Goal: Task Accomplishment & Management: Manage account settings

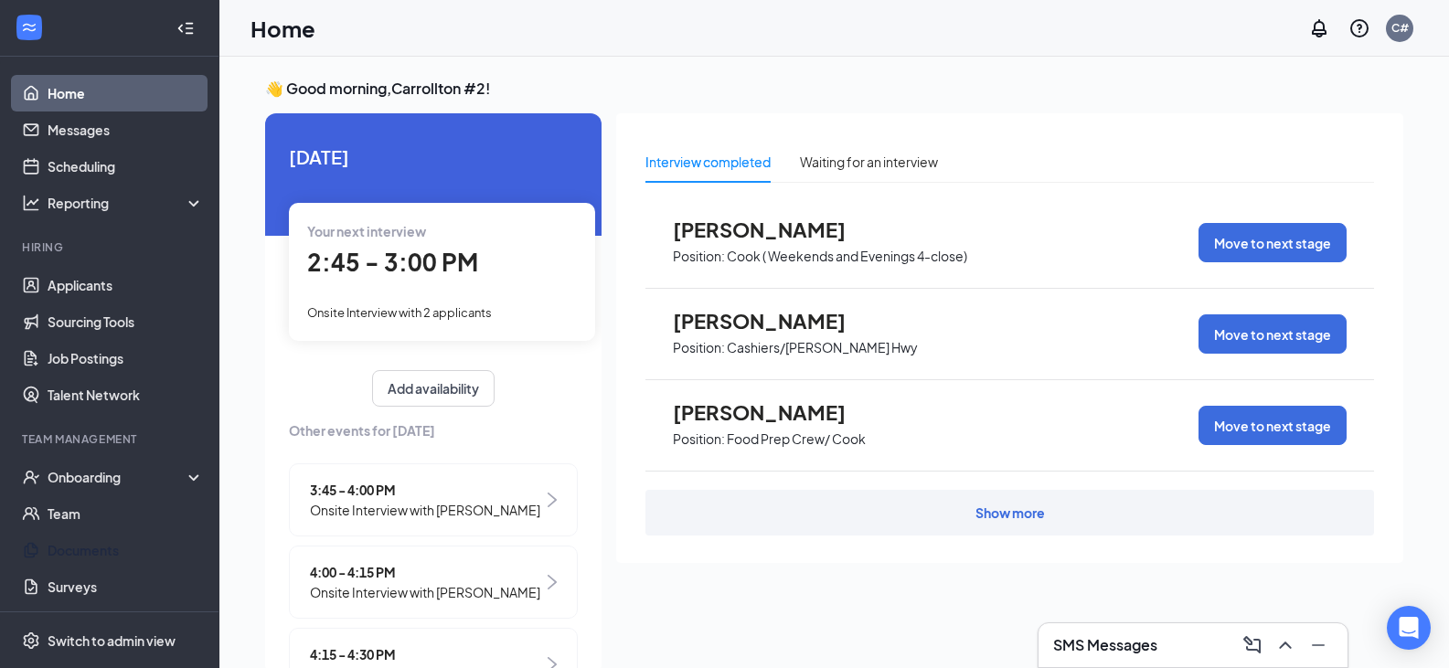
drag, startPoint x: 11, startPoint y: 538, endPoint x: 211, endPoint y: 269, distance: 335.2
click at [227, 253] on div "👋 Good morning, [GEOGRAPHIC_DATA] #2 ! [DATE] Your next interview 2:45 - 3:00 P…" at bounding box center [834, 382] width 1230 height 650
click at [100, 296] on link "Applicants" at bounding box center [126, 285] width 156 height 37
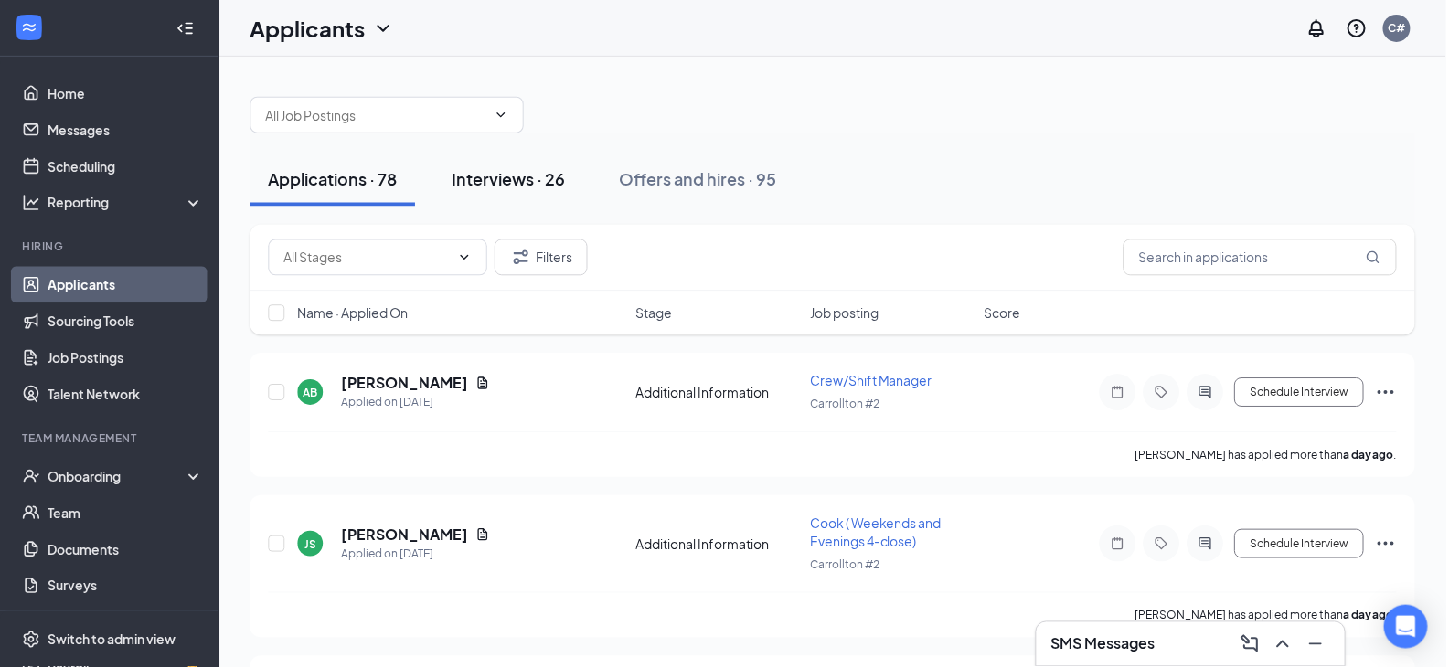
click at [507, 175] on div "Interviews · 26" at bounding box center [509, 178] width 113 height 23
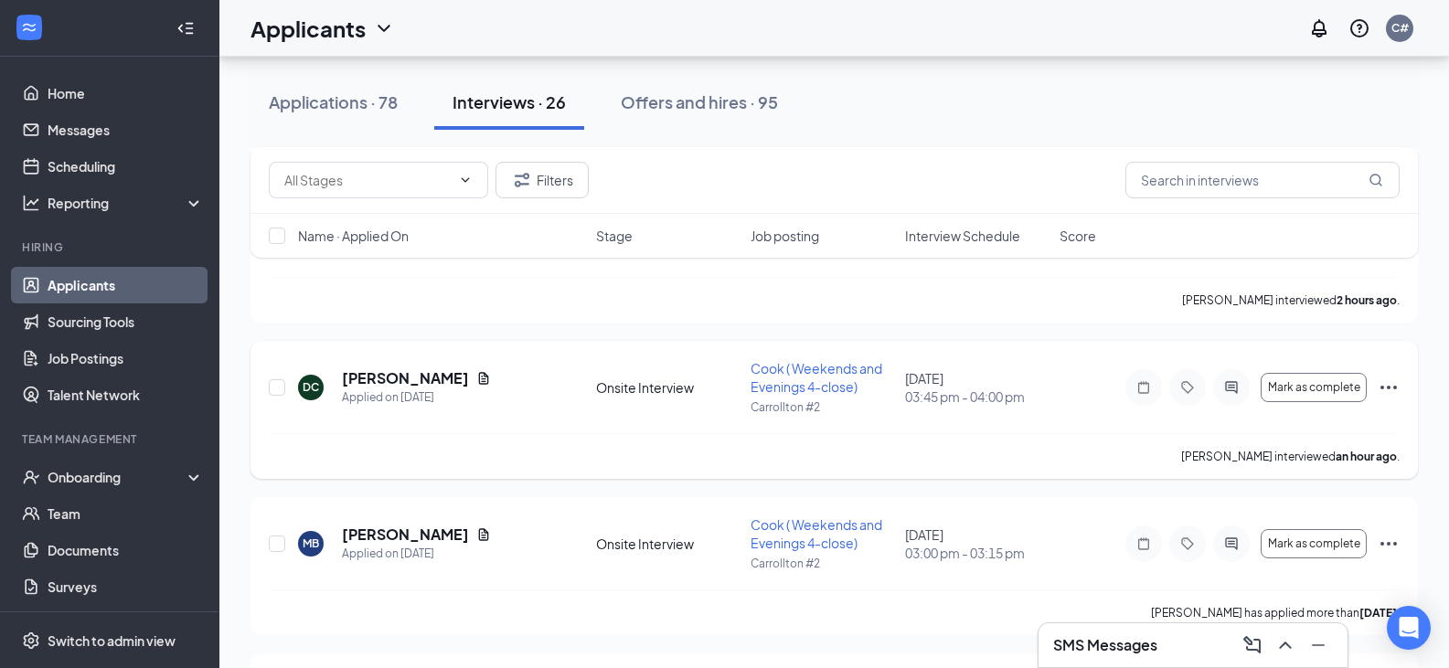
scroll to position [366, 0]
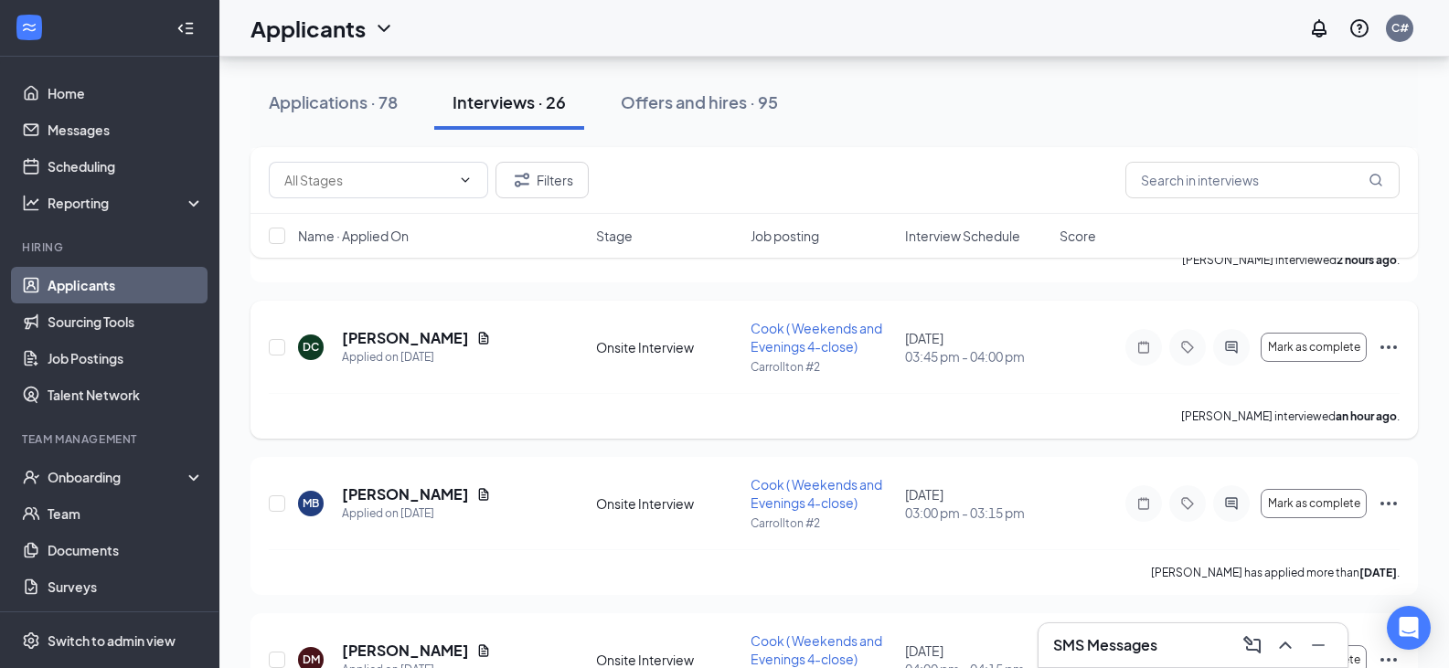
click at [1384, 349] on icon "Ellipses" at bounding box center [1389, 348] width 22 height 22
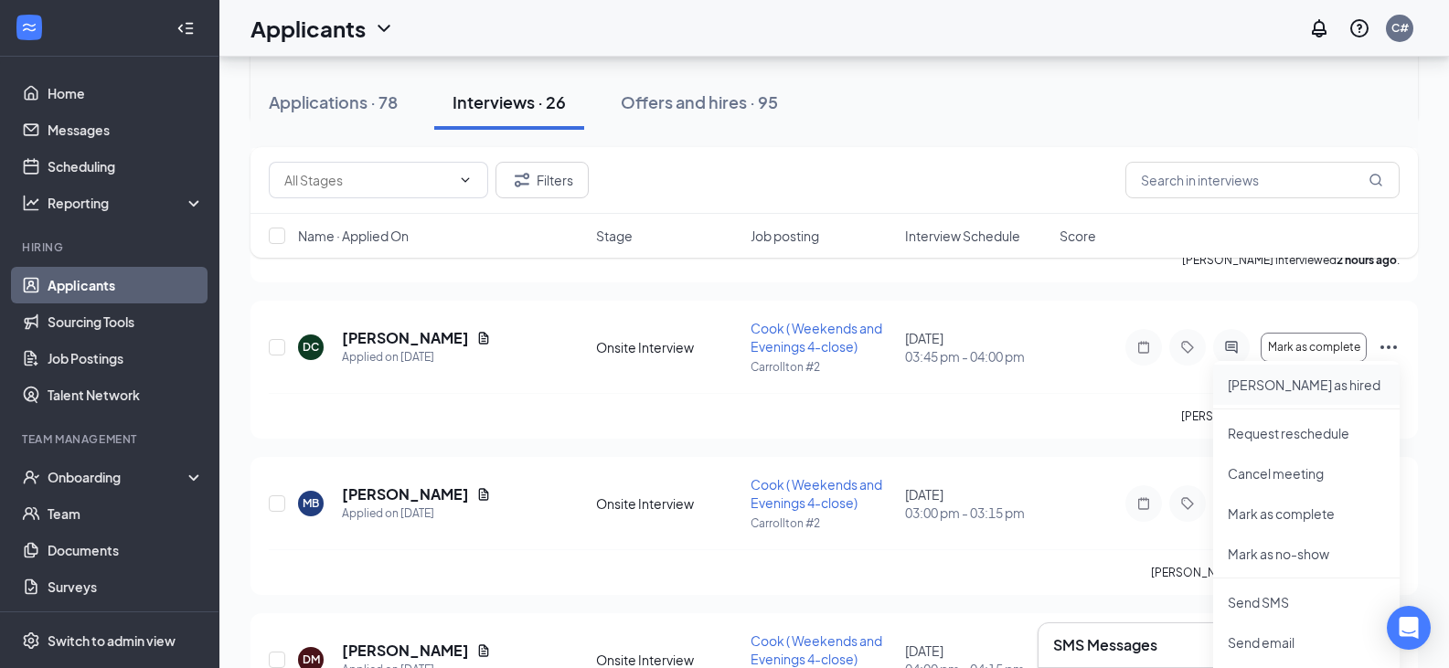
click at [1284, 391] on p "[PERSON_NAME] as hired" at bounding box center [1306, 385] width 157 height 18
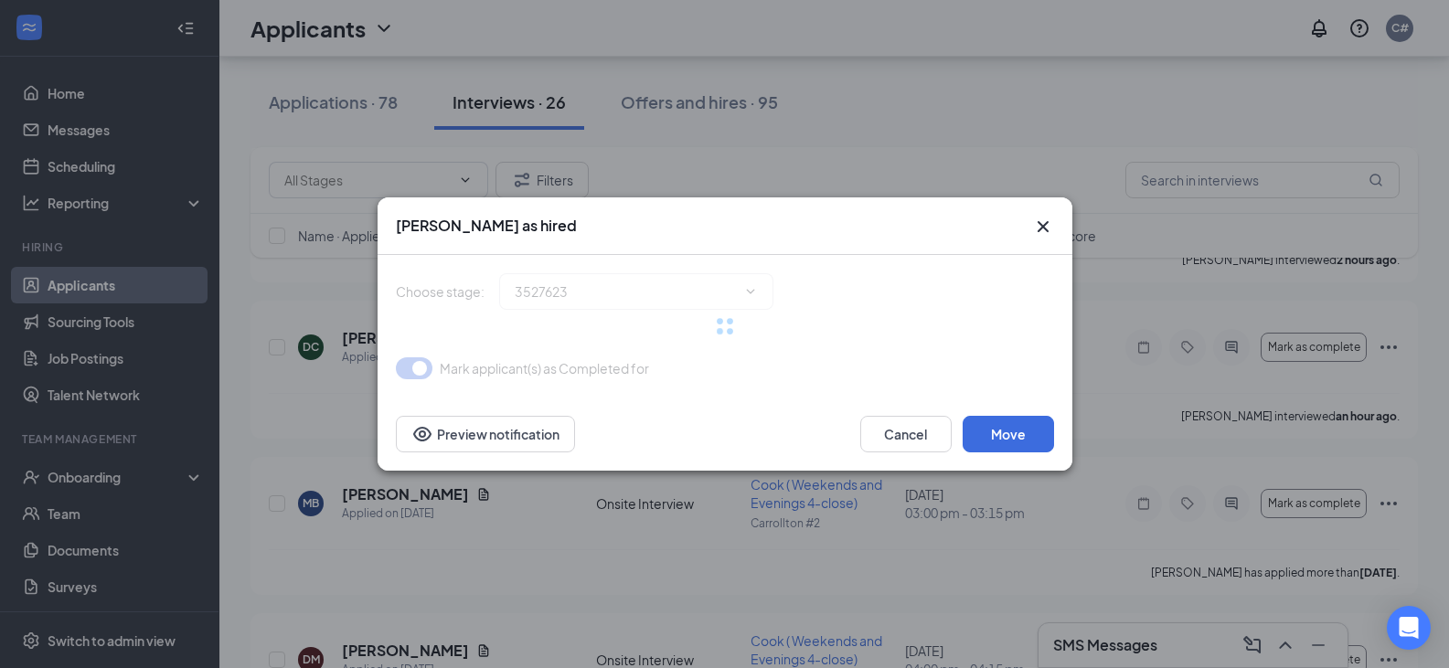
type input "Hiring Complete (final stage)"
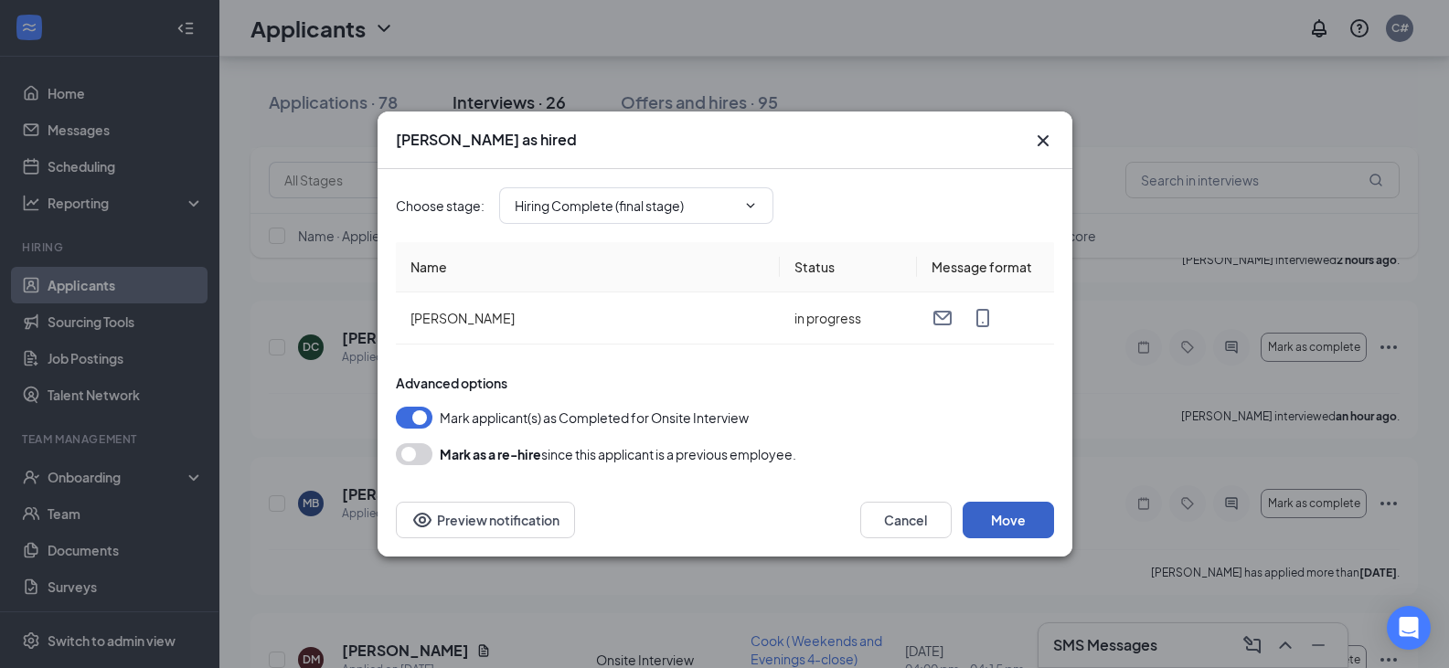
click at [1002, 519] on button "Move" at bounding box center [1008, 520] width 91 height 37
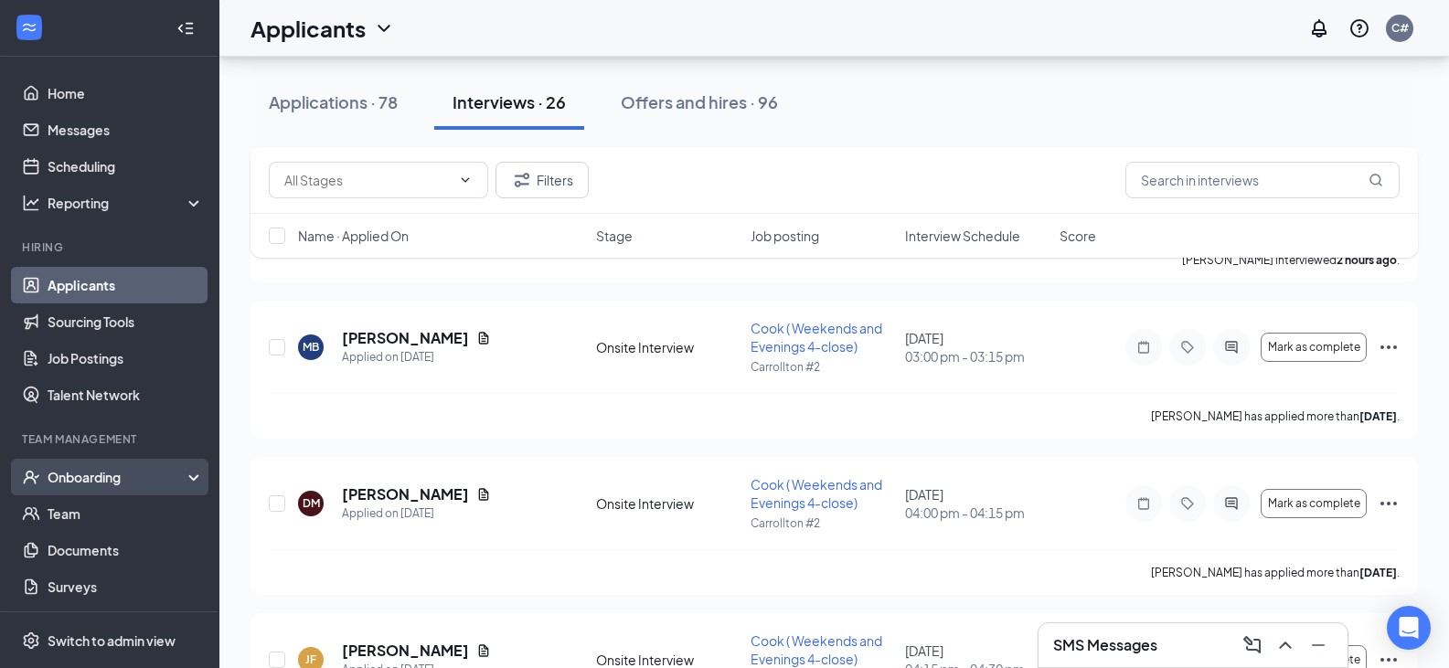
click at [122, 471] on div "Onboarding" at bounding box center [118, 477] width 141 height 18
click at [80, 511] on link "Overview" at bounding box center [126, 514] width 156 height 37
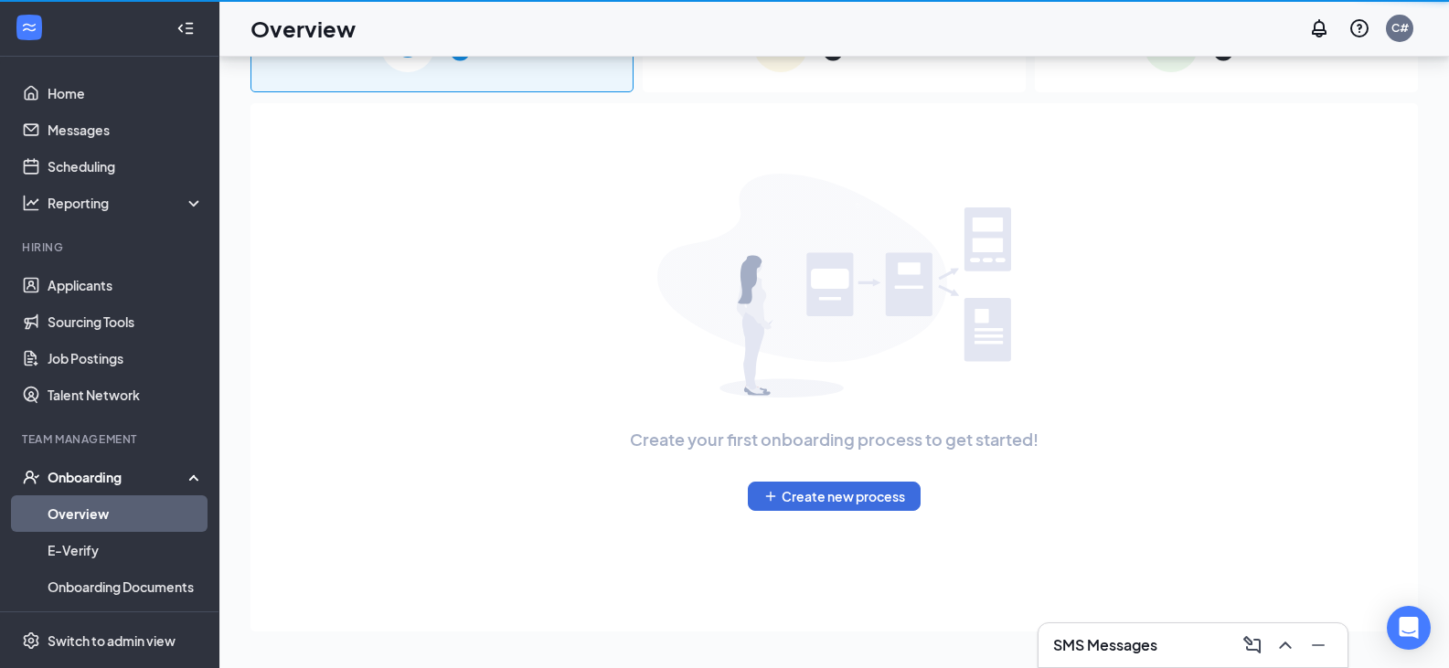
scroll to position [82, 0]
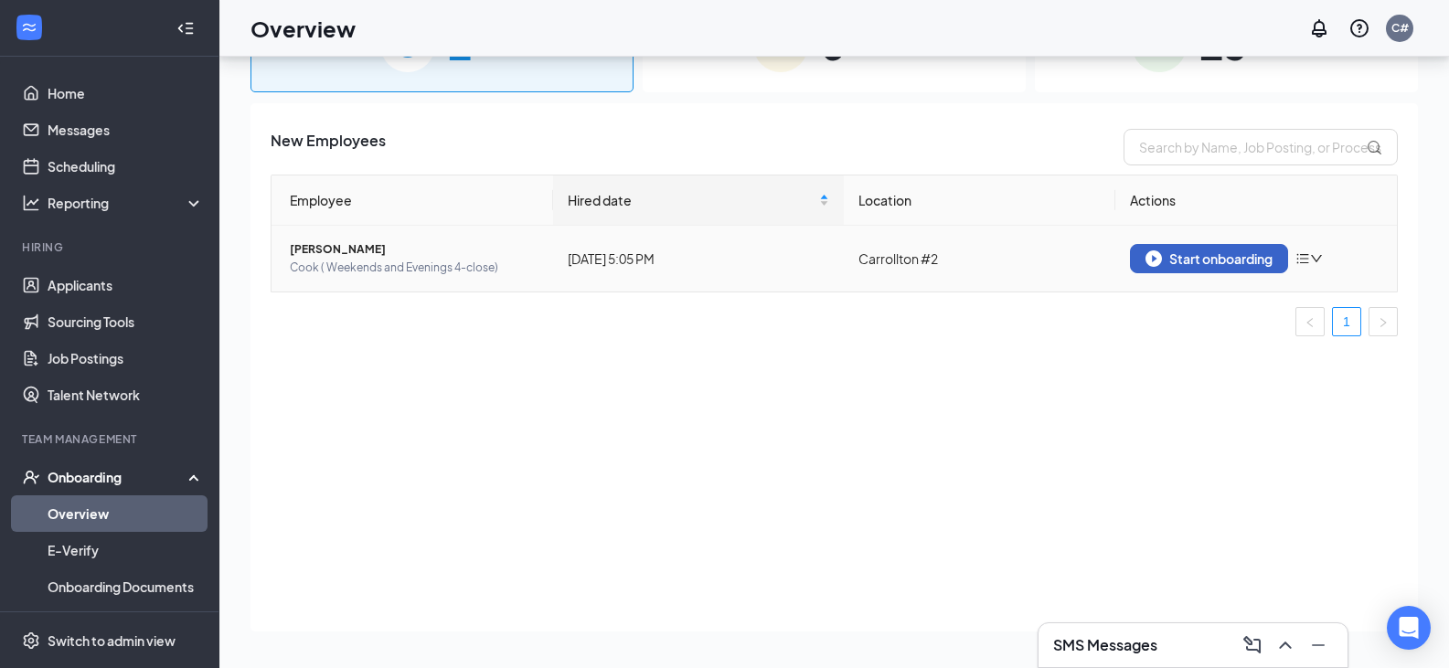
click at [1238, 267] on button "Start onboarding" at bounding box center [1209, 258] width 158 height 29
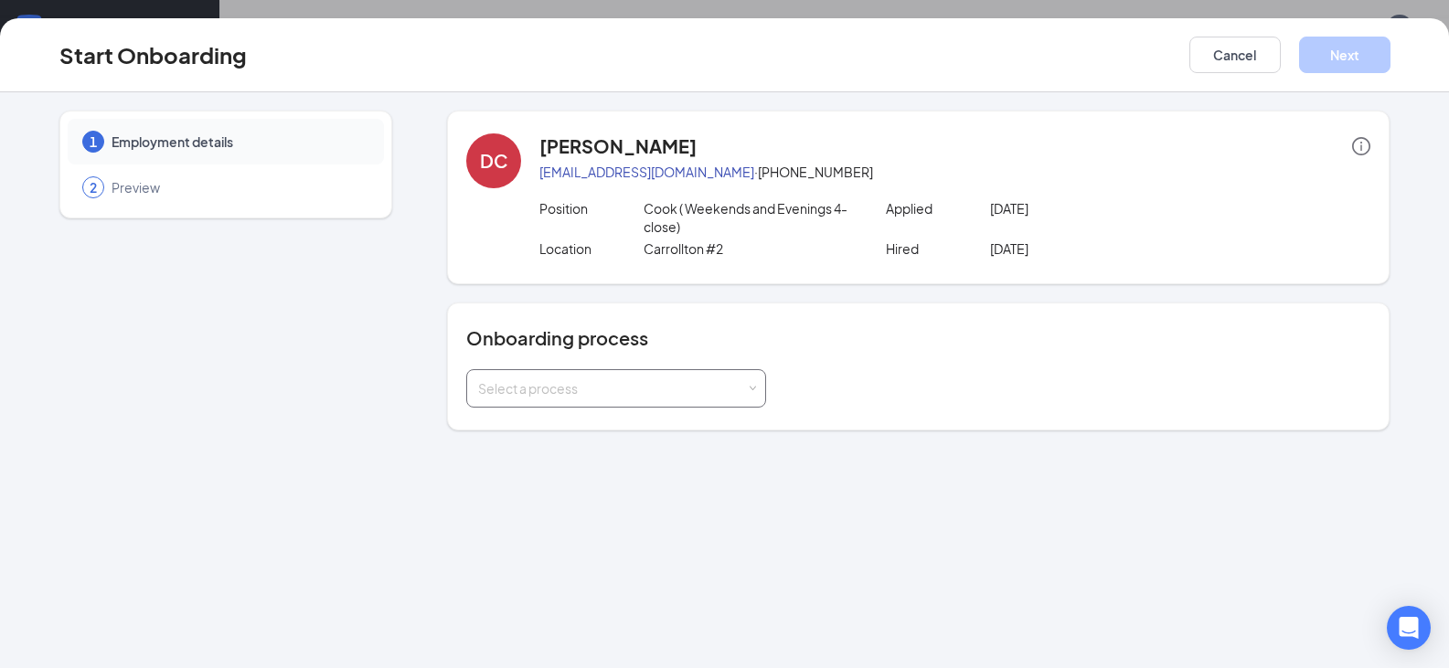
click at [551, 396] on div "Select a process" at bounding box center [612, 389] width 268 height 18
click at [533, 457] on span "[PERSON_NAME]'s Onboarding Module" at bounding box center [592, 460] width 236 height 16
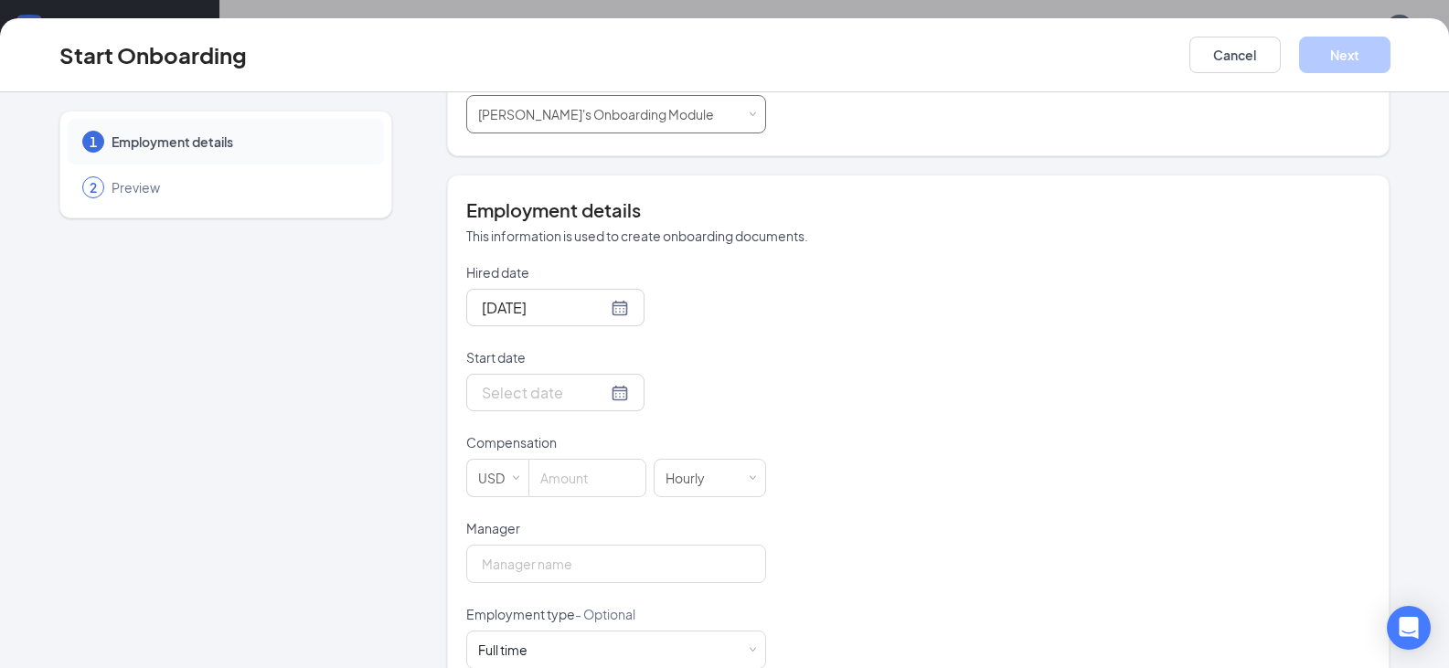
scroll to position [366, 0]
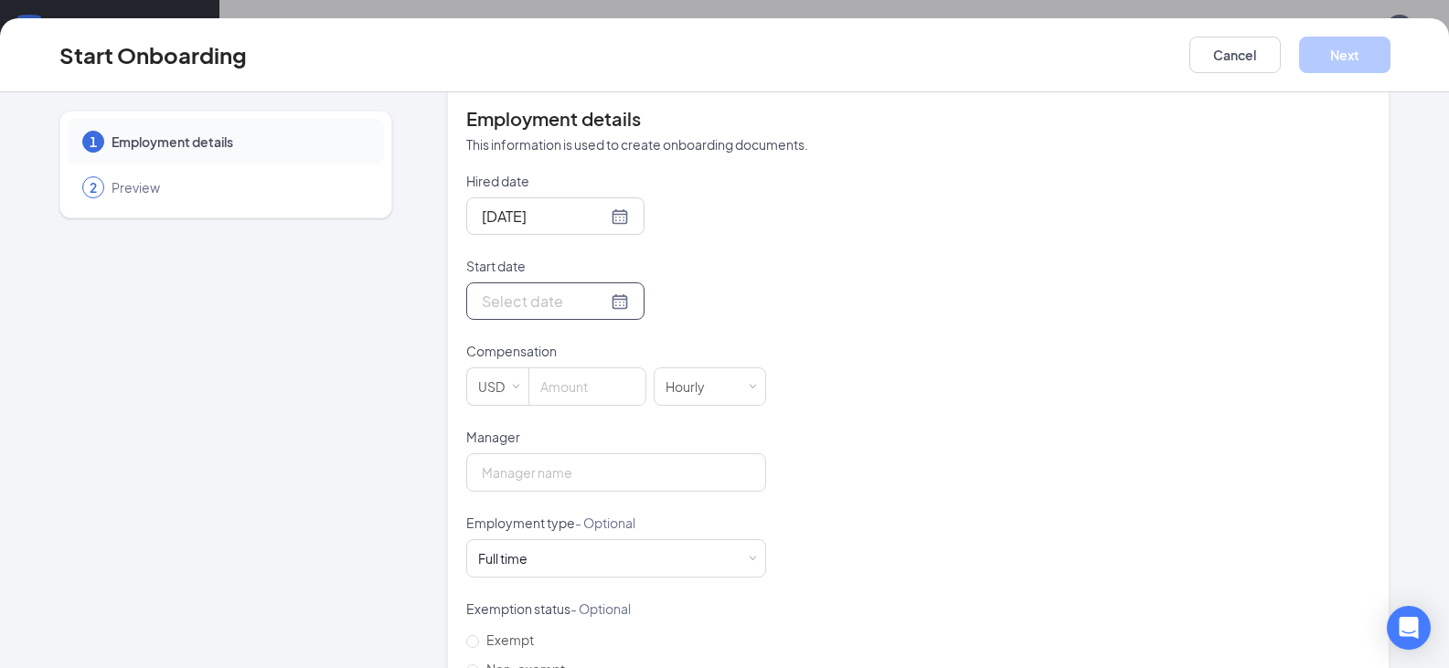
click at [514, 299] on input "Start date" at bounding box center [544, 301] width 125 height 23
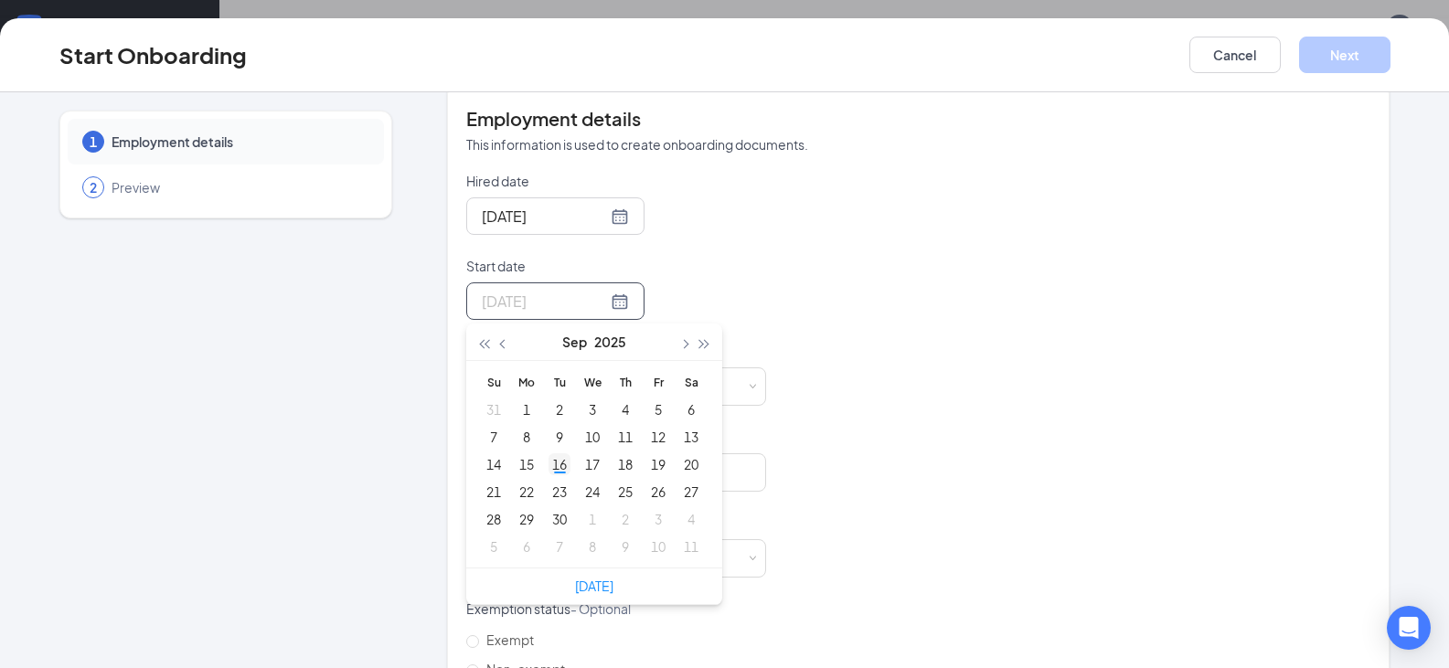
type input "[DATE]"
click at [561, 473] on div "16" at bounding box center [560, 465] width 22 height 22
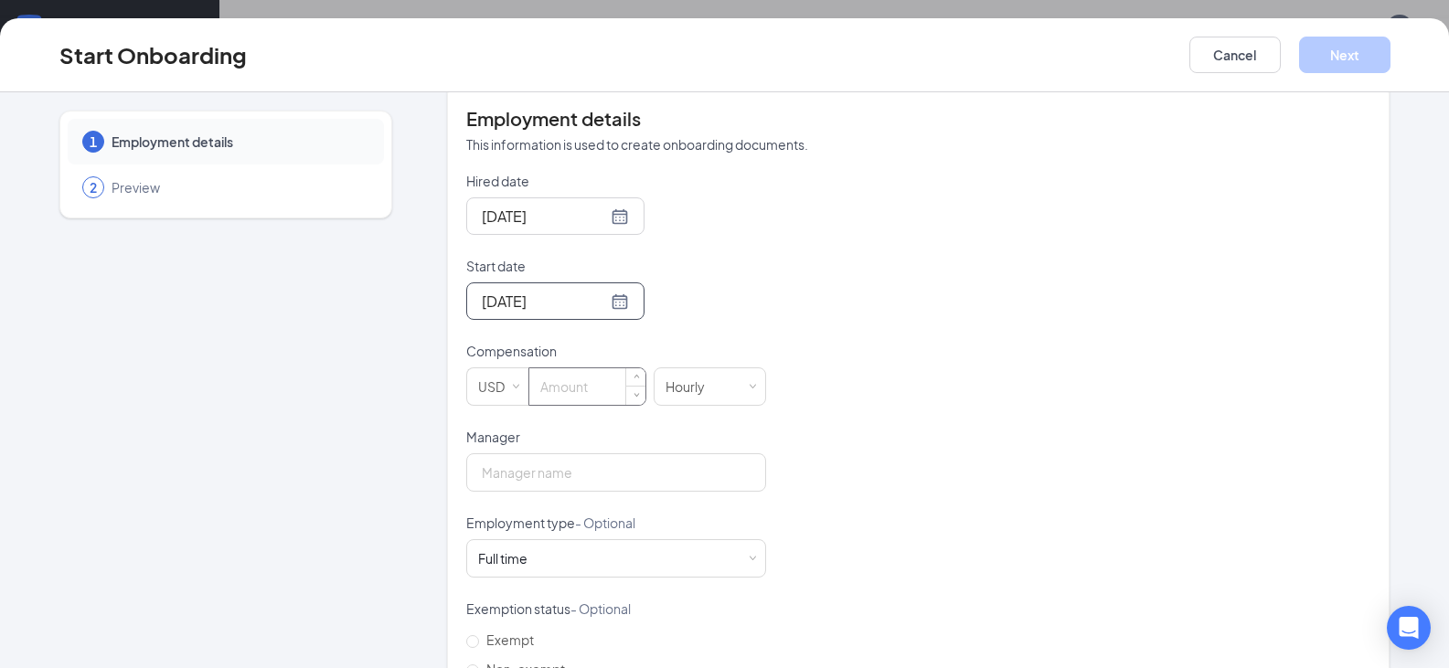
click at [561, 391] on input at bounding box center [587, 387] width 116 height 37
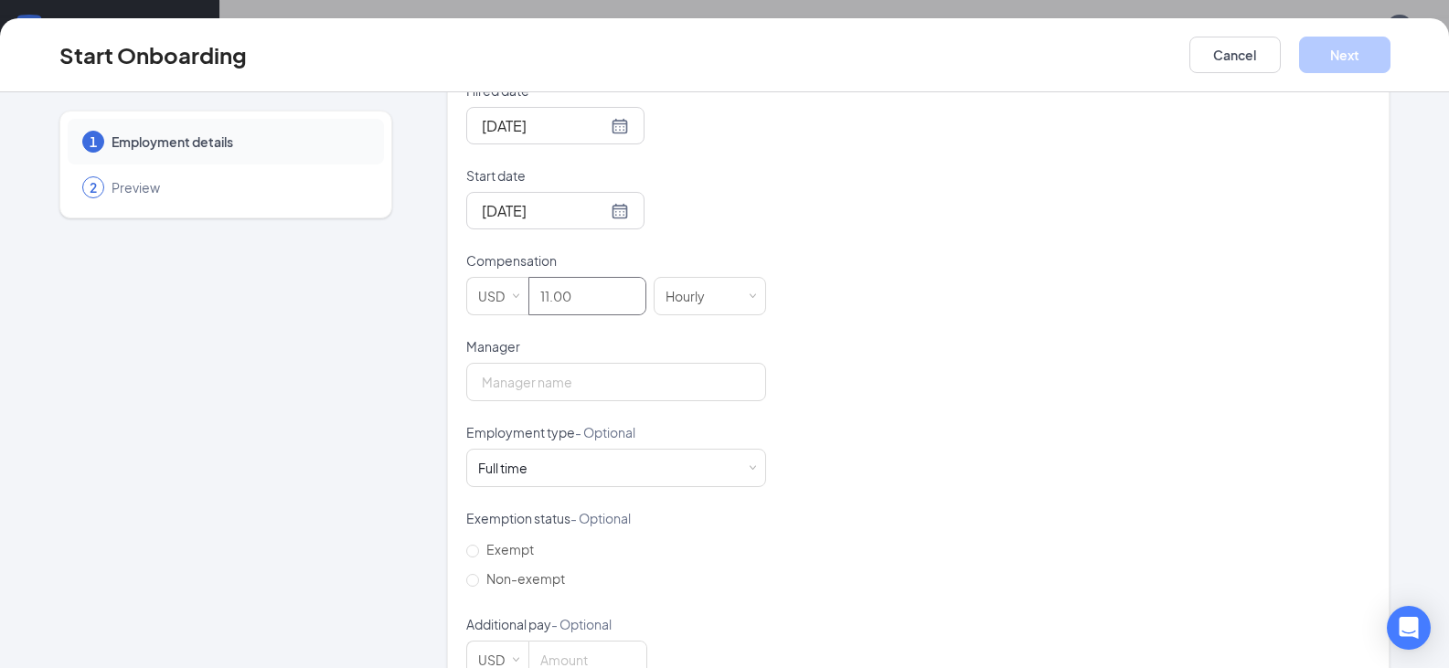
scroll to position [457, 0]
type input "11"
click at [560, 376] on input "Manager" at bounding box center [616, 381] width 300 height 38
type input "[PERSON_NAME]"
click at [612, 479] on div "Full time Works 30+ hours per week and is reasonably expected to work" at bounding box center [616, 467] width 276 height 37
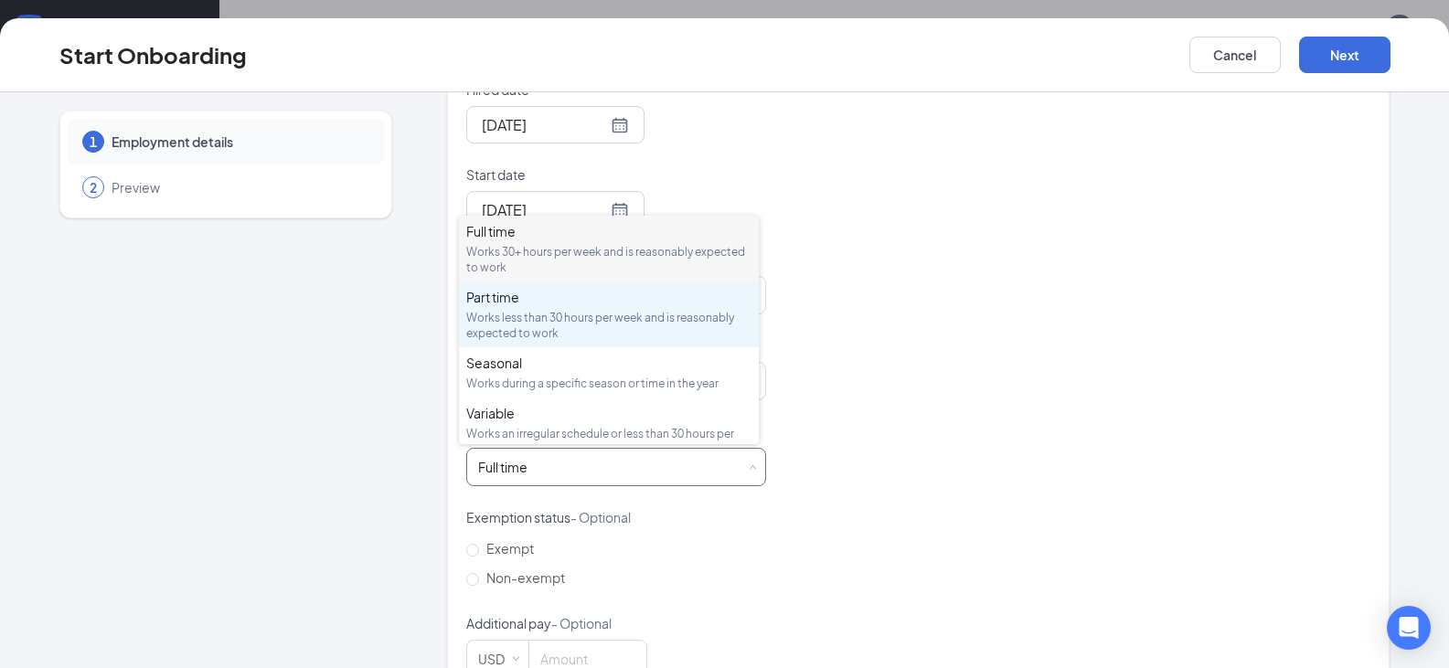
click at [575, 315] on div "Works less than 30 hours per week and is reasonably expected to work" at bounding box center [608, 325] width 285 height 31
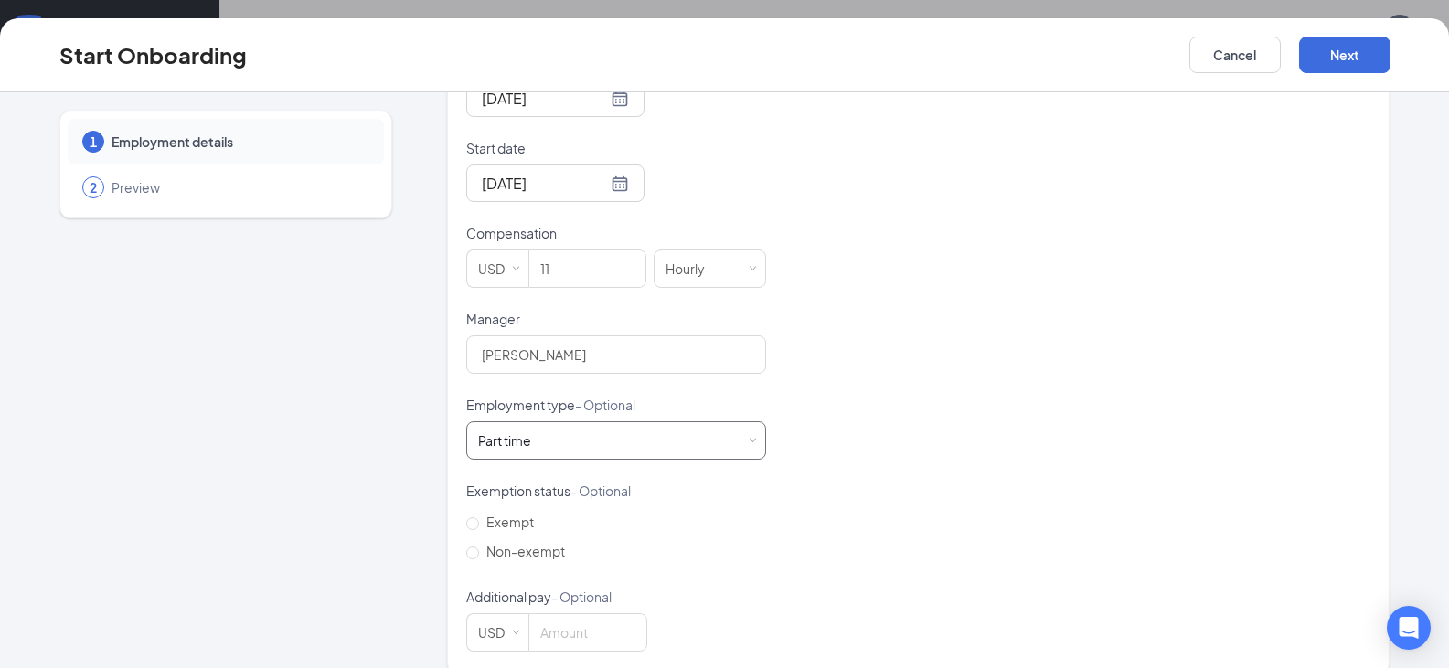
scroll to position [508, 0]
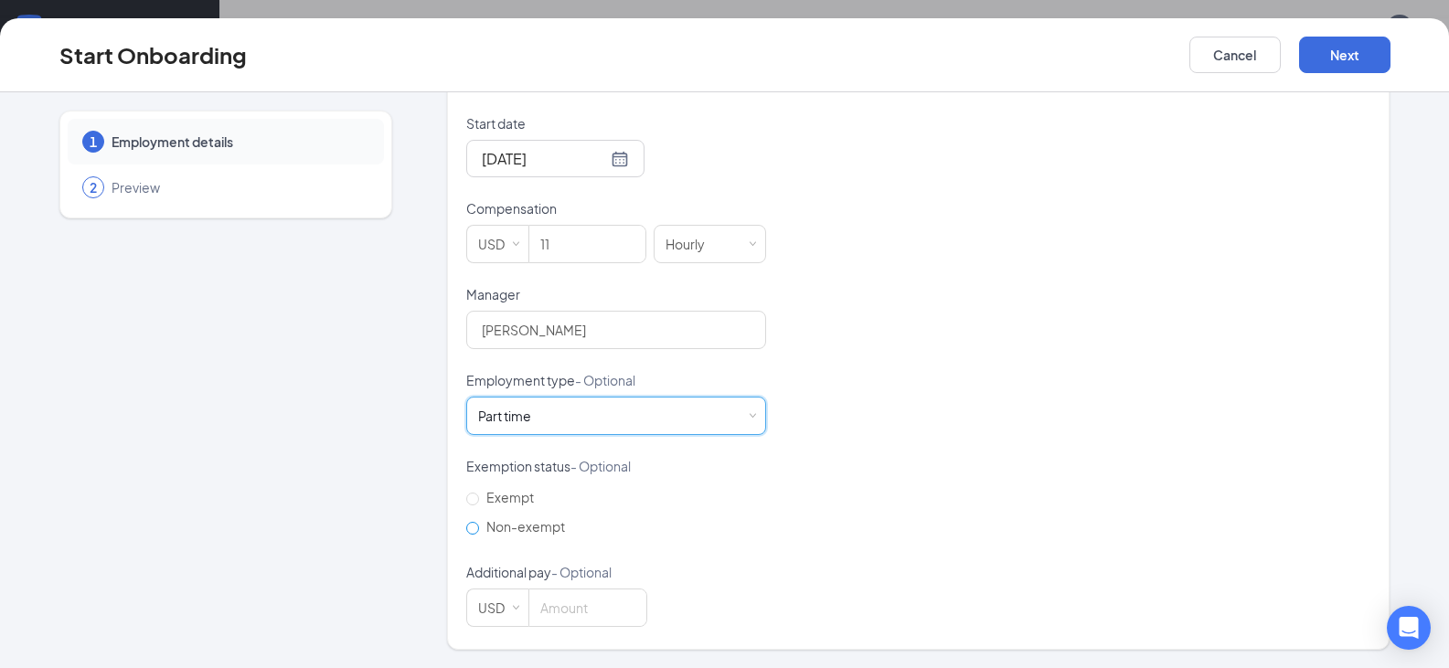
click at [494, 529] on span "Non-exempt" at bounding box center [525, 527] width 93 height 16
click at [479, 529] on input "Non-exempt" at bounding box center [472, 528] width 13 height 13
radio input "true"
click at [561, 608] on input at bounding box center [587, 608] width 117 height 37
click at [1345, 60] on button "Next" at bounding box center [1344, 55] width 91 height 37
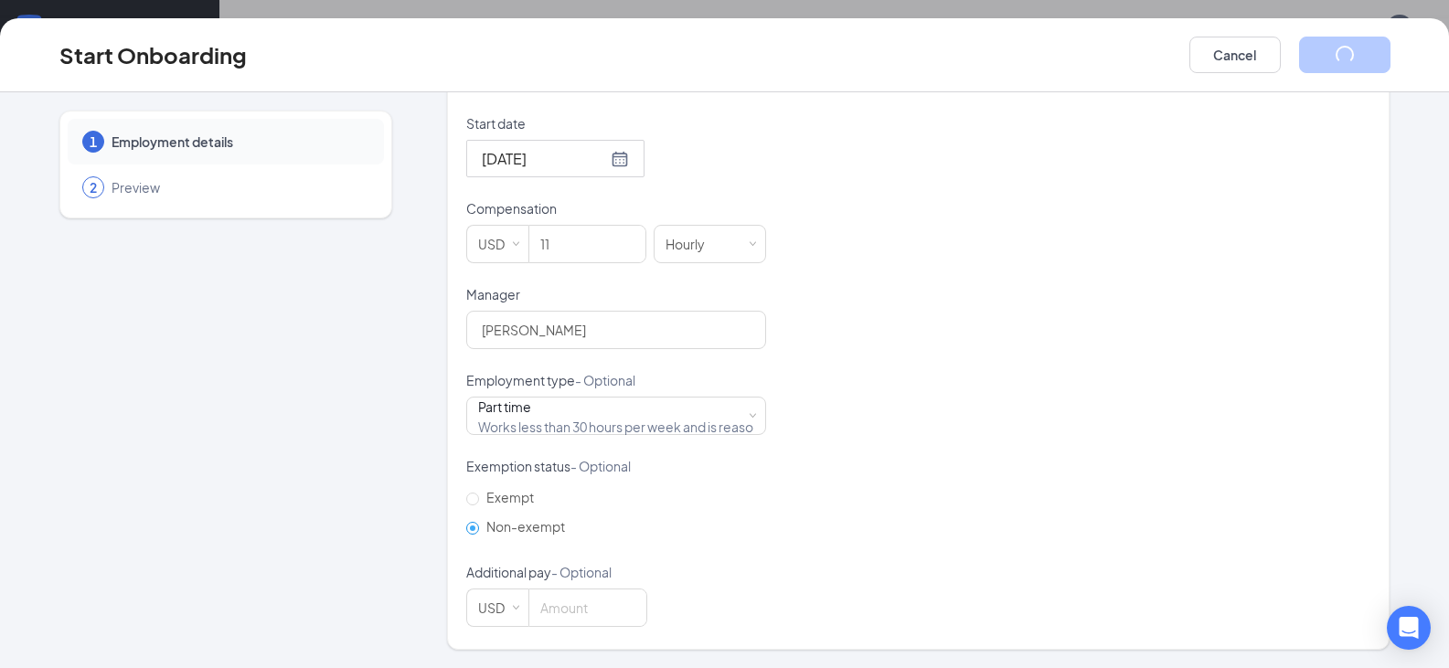
scroll to position [0, 0]
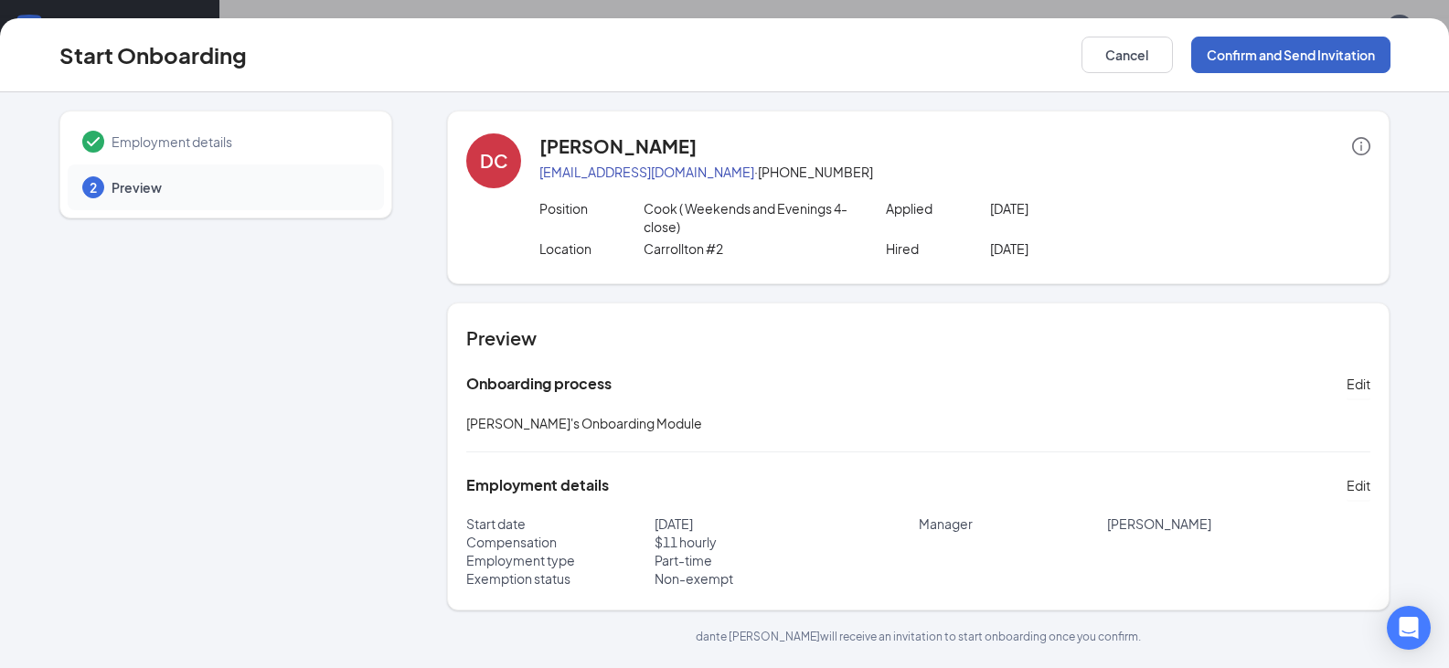
click at [1282, 49] on button "Confirm and Send Invitation" at bounding box center [1291, 55] width 199 height 37
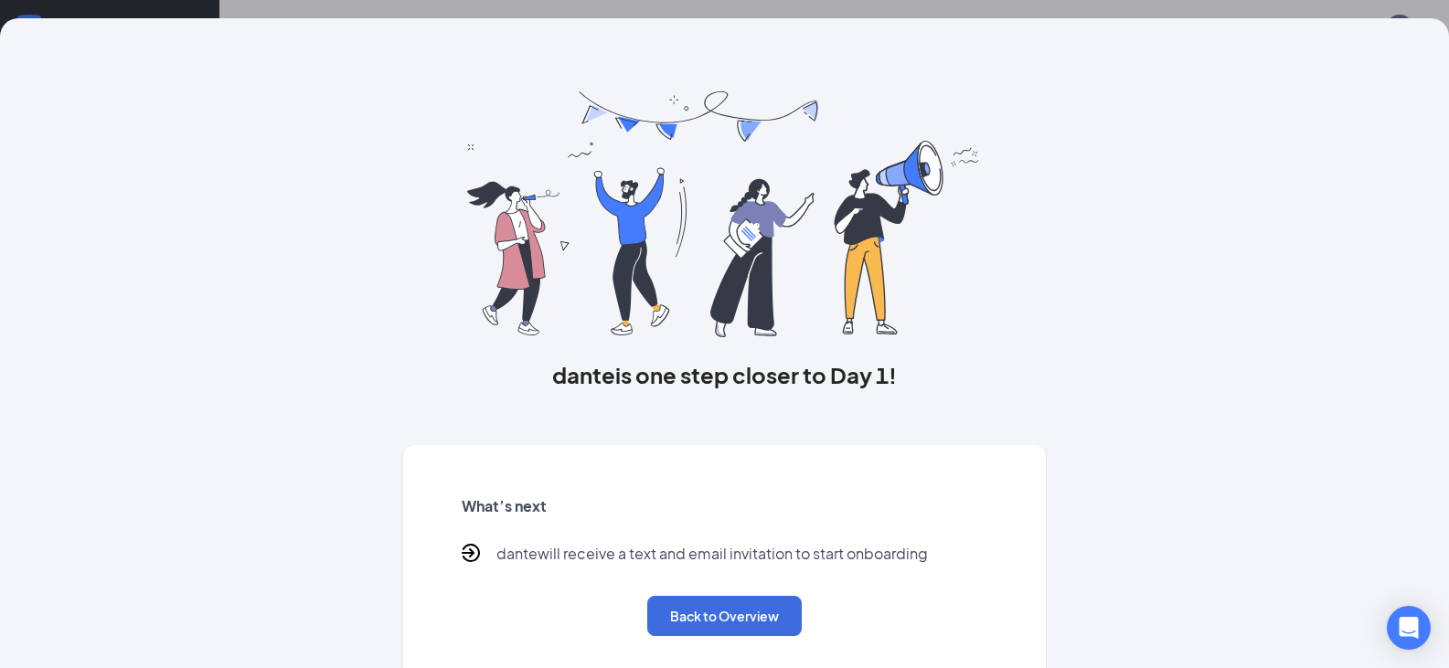
click at [664, 12] on div "[PERSON_NAME] is one step closer to Day 1! What’s next [PERSON_NAME] will recei…" at bounding box center [724, 334] width 1449 height 668
